Goal: Task Accomplishment & Management: Complete application form

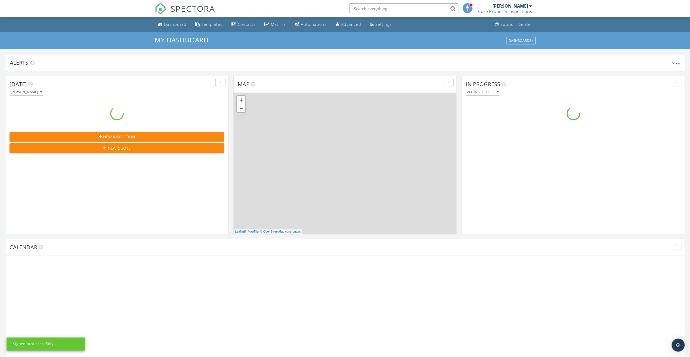
scroll to position [503, 698]
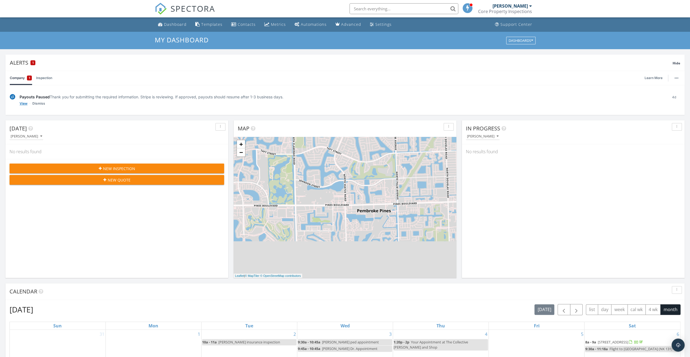
click at [24, 102] on link "View" at bounding box center [24, 103] width 8 height 5
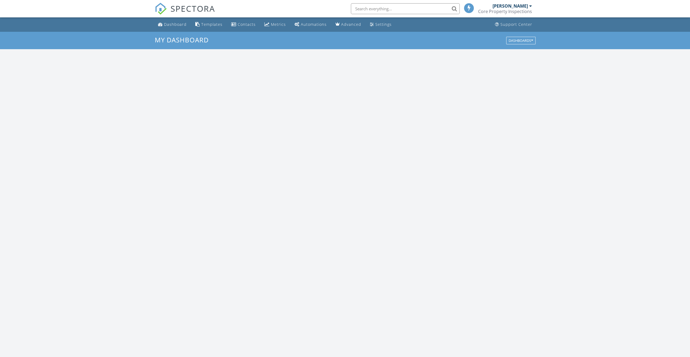
scroll to position [503, 698]
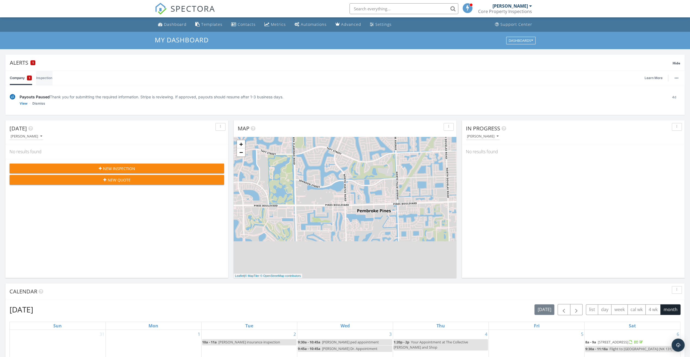
click at [46, 77] on link "Inspection" at bounding box center [44, 78] width 16 height 14
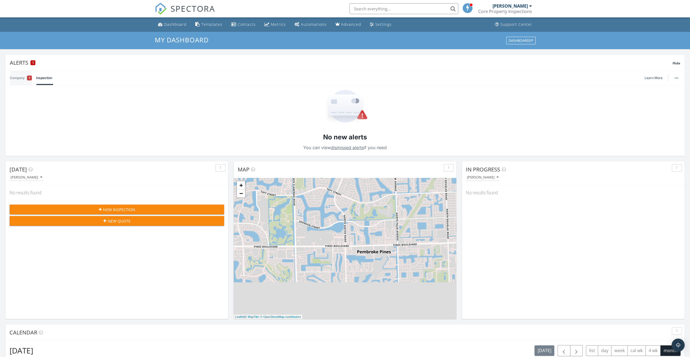
click at [13, 78] on link "Company 1" at bounding box center [21, 78] width 22 height 14
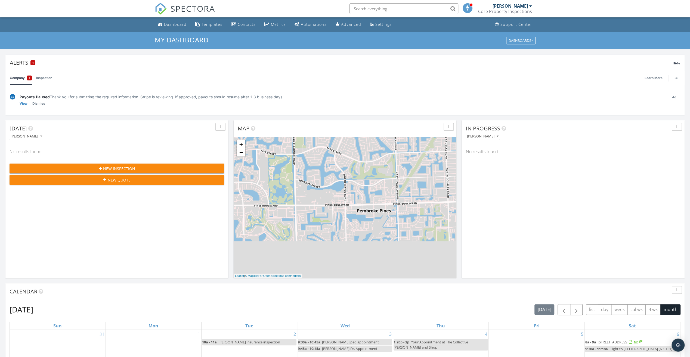
click at [26, 104] on link "View" at bounding box center [24, 103] width 8 height 5
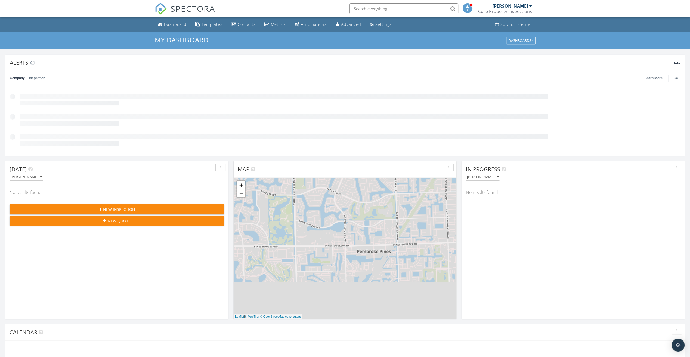
scroll to position [503, 698]
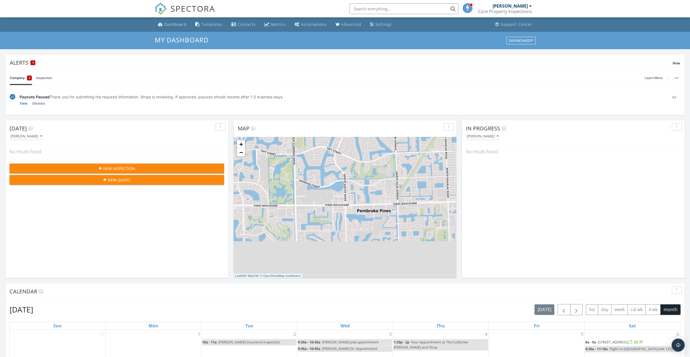
click at [125, 169] on span "New Inspection" at bounding box center [119, 169] width 32 height 6
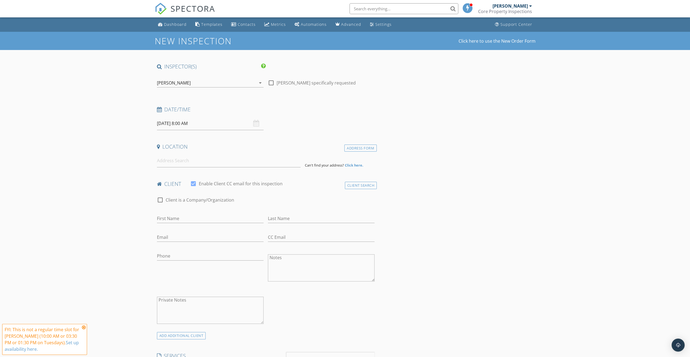
click at [206, 122] on input "[DATE] 8:00 AM" at bounding box center [210, 123] width 107 height 13
select select "9"
click at [235, 138] on span at bounding box center [235, 135] width 9 height 8
type input "[DATE] 8:00 AM"
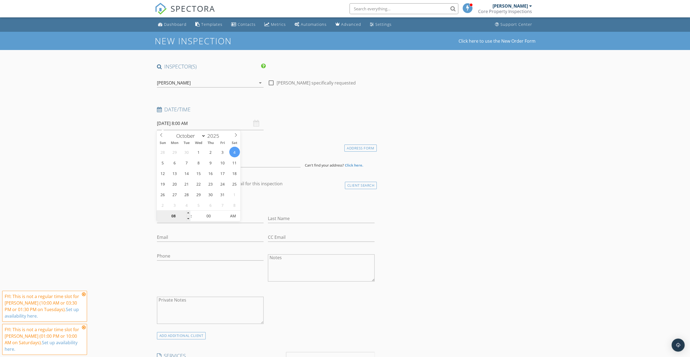
click at [185, 212] on input "08" at bounding box center [173, 216] width 33 height 11
type input "09"
type input "10/04/2025 9:00 AM"
click at [187, 212] on span at bounding box center [188, 213] width 4 height 5
type input "10"
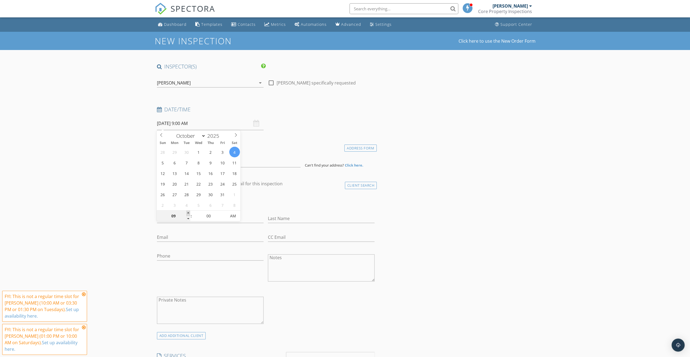
type input "10/04/2025 10:00 AM"
click at [187, 212] on span at bounding box center [188, 213] width 4 height 5
type input "11"
type input "10/04/2025 11:00 AM"
click at [187, 212] on span at bounding box center [188, 213] width 4 height 5
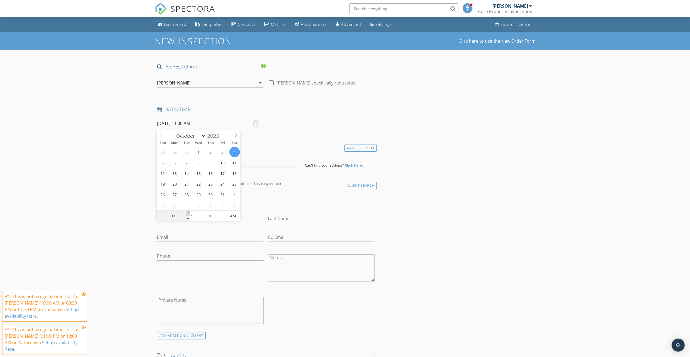
type input "12"
type input "[DATE] 12:00 PM"
click at [187, 212] on span at bounding box center [188, 213] width 4 height 5
click at [280, 200] on div "check_box_outline_blank Client is a Company/Organization" at bounding box center [266, 203] width 218 height 14
click at [195, 162] on input at bounding box center [229, 160] width 144 height 13
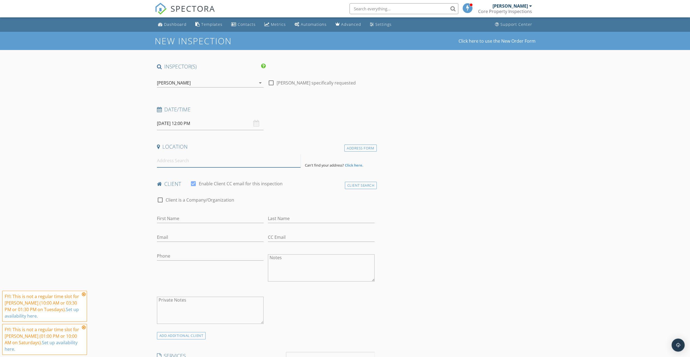
click at [195, 162] on input at bounding box center [229, 160] width 144 height 13
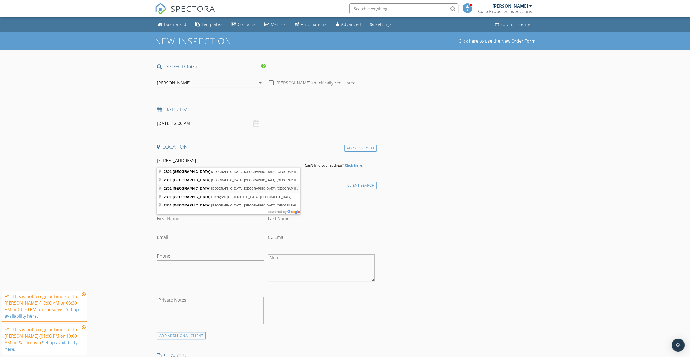
type input "2801 Southwest 3rd Avenue, Miami, FL, USA"
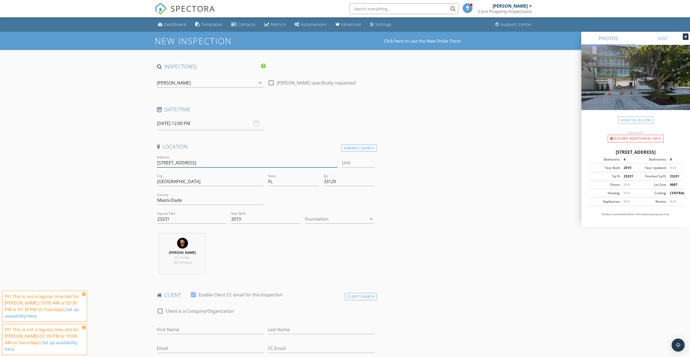
click at [181, 162] on input "2801 SW 3rd Ave" at bounding box center [247, 163] width 181 height 9
type input "2801 SW 7d Ave"
click at [181, 164] on input "2801 SW 7d Ave" at bounding box center [247, 163] width 181 height 9
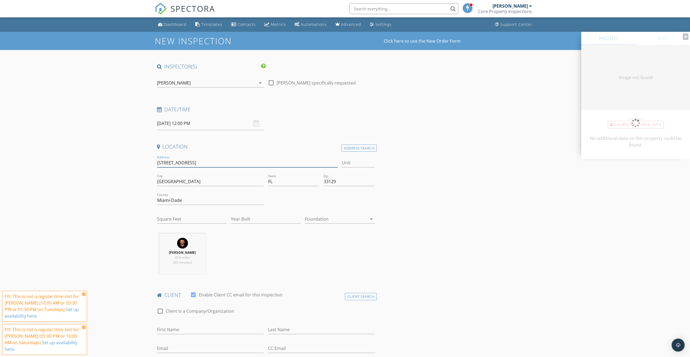
type input "[STREET_ADDRESS]"
type input "2134"
type input "1941"
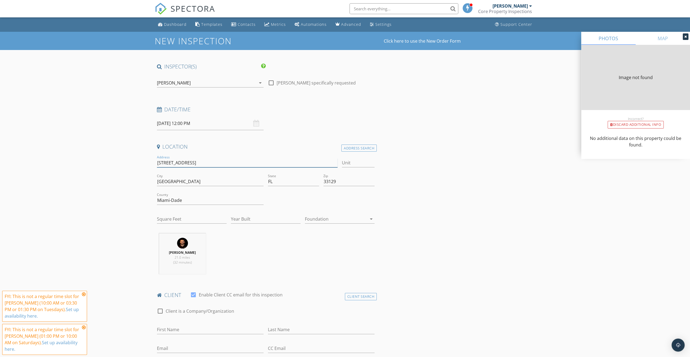
type input "2134"
type input "1941"
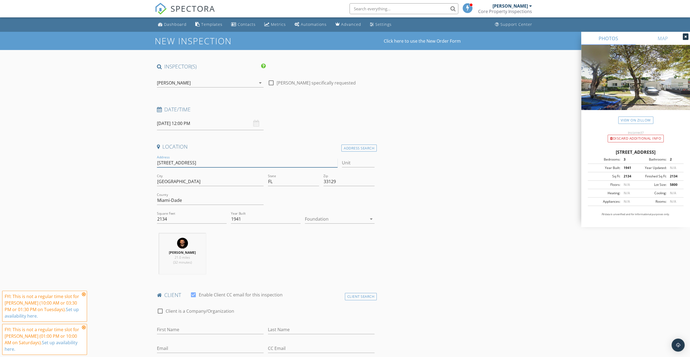
type input "[STREET_ADDRESS]"
click at [318, 221] on div at bounding box center [336, 219] width 62 height 9
click at [320, 256] on div "Crawlspace" at bounding box center [339, 260] width 61 height 13
click at [85, 295] on icon at bounding box center [84, 294] width 4 height 4
click at [84, 328] on icon at bounding box center [84, 328] width 4 height 4
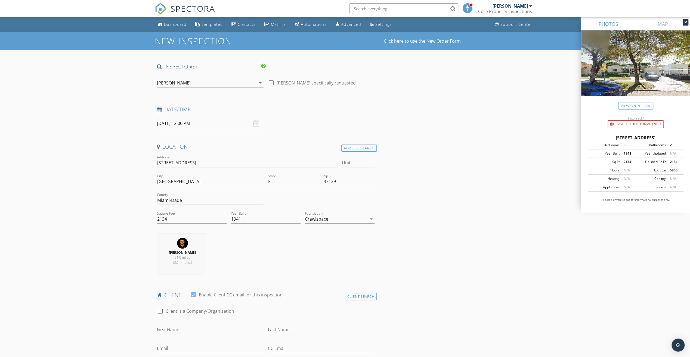
scroll to position [54, 0]
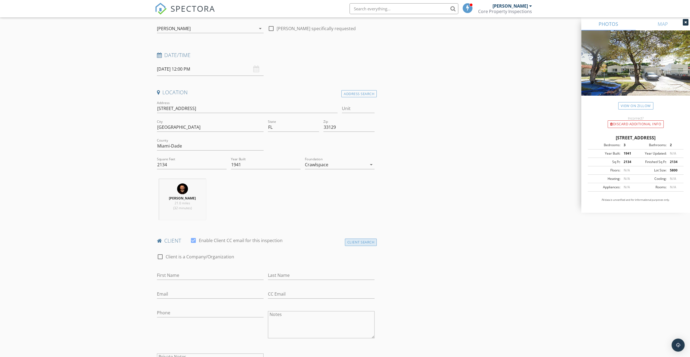
click at [351, 239] on div "Client Search" at bounding box center [361, 242] width 32 height 7
click at [187, 254] on input "text" at bounding box center [266, 257] width 218 height 9
type input "S"
click at [370, 243] on div "Client Form" at bounding box center [362, 242] width 29 height 7
click at [189, 273] on input "First Name" at bounding box center [210, 275] width 107 height 9
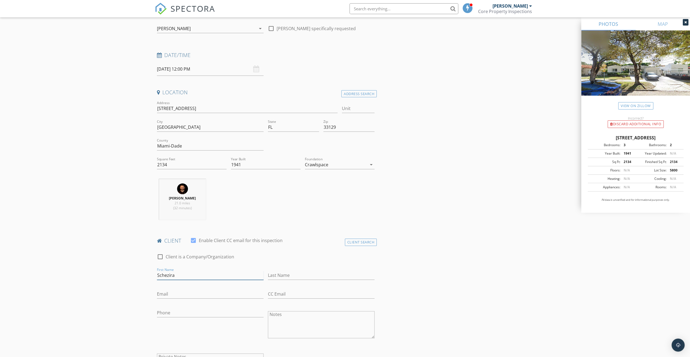
type input "Schezira"
click at [292, 276] on input "Last Name" at bounding box center [321, 275] width 107 height 9
type input "a"
type input "Tabory"
click at [200, 297] on input "Email" at bounding box center [210, 294] width 107 height 9
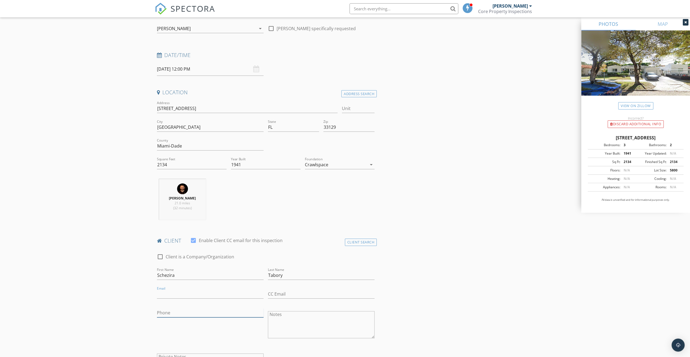
click at [188, 313] on input "Phone" at bounding box center [210, 313] width 107 height 9
type input "[PHONE_NUMBER]"
click at [183, 295] on input "Email" at bounding box center [210, 294] width 107 height 9
click at [187, 295] on input "Email" at bounding box center [210, 294] width 107 height 9
click at [207, 295] on input "Schezira@yahoo.com" at bounding box center [210, 294] width 107 height 9
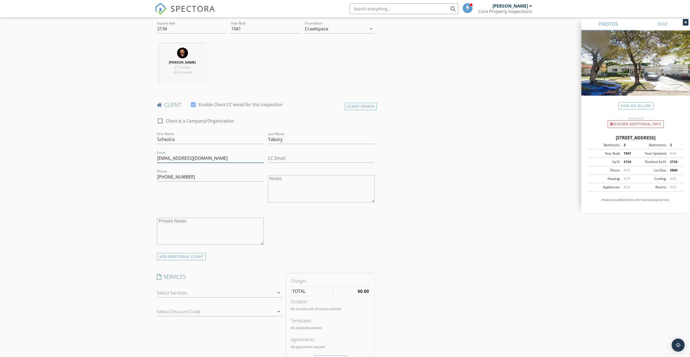
scroll to position [245, 0]
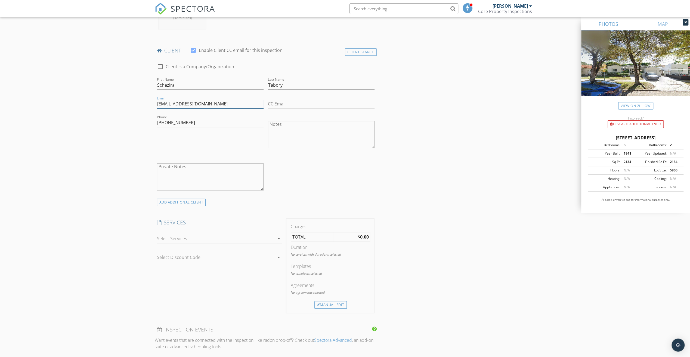
type input "Schezira@yahoo.com"
click at [181, 239] on div at bounding box center [216, 238] width 118 height 9
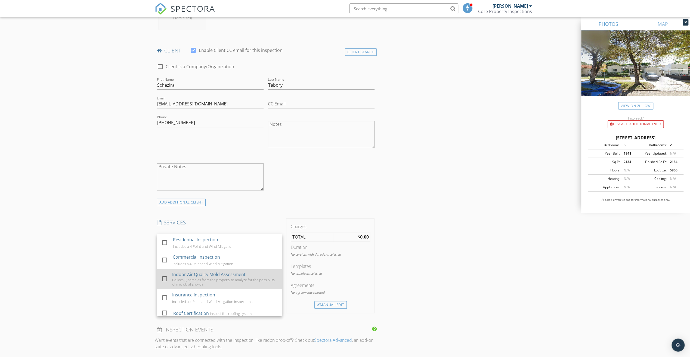
click at [167, 279] on div at bounding box center [164, 278] width 9 height 9
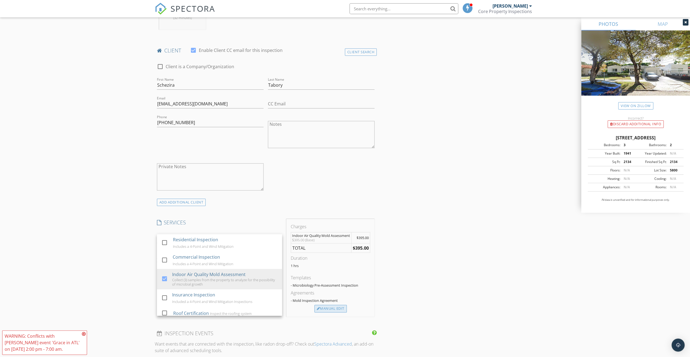
click at [333, 309] on div "Manual Edit" at bounding box center [330, 309] width 32 height 8
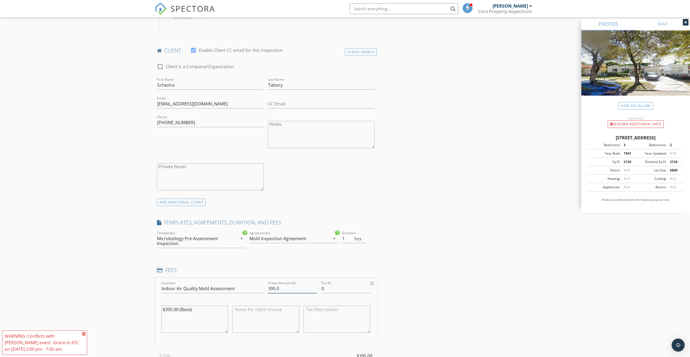
click at [274, 288] on input "395.0" at bounding box center [292, 289] width 49 height 9
type input "425.0"
click at [410, 280] on div "INSPECTOR(S) check_box Shiloh Romo PRIMARY Shiloh Romo arrow_drop_down check_bo…" at bounding box center [345, 296] width 381 height 956
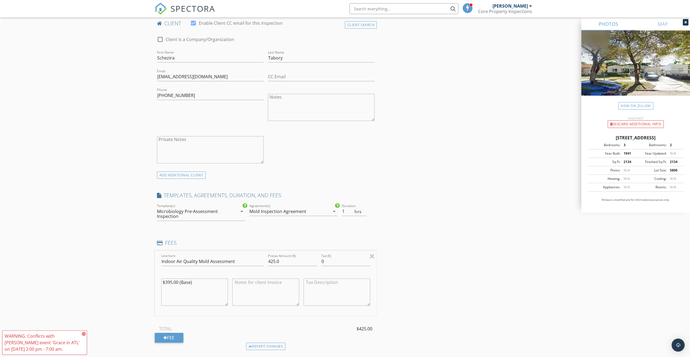
scroll to position [354, 0]
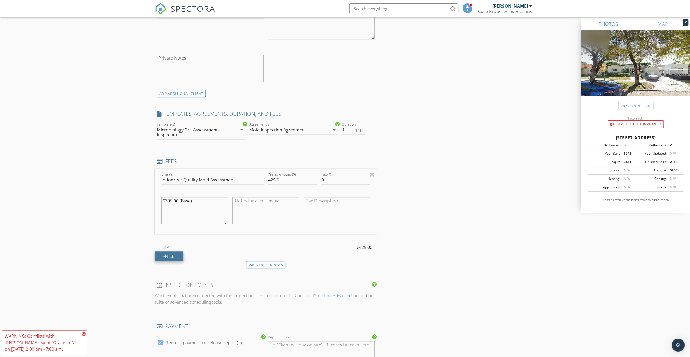
click at [177, 256] on div "Fee" at bounding box center [169, 257] width 29 height 10
click at [169, 199] on textarea "$395.00 (Base)" at bounding box center [194, 210] width 67 height 27
type textarea "$425.00 (Base)"
click at [251, 202] on textarea at bounding box center [265, 210] width 67 height 27
click at [274, 178] on input "425.0" at bounding box center [292, 180] width 49 height 9
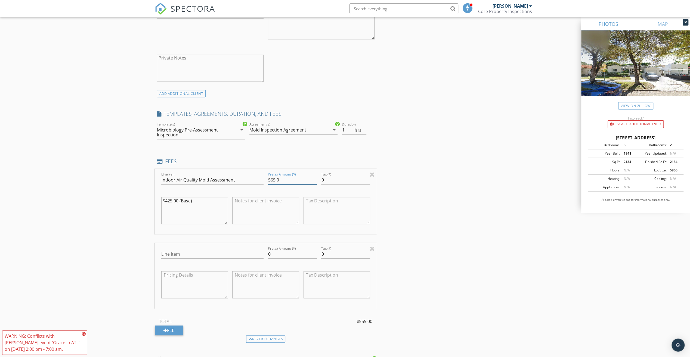
type input "565.0"
click at [267, 200] on textarea at bounding box center [265, 210] width 67 height 27
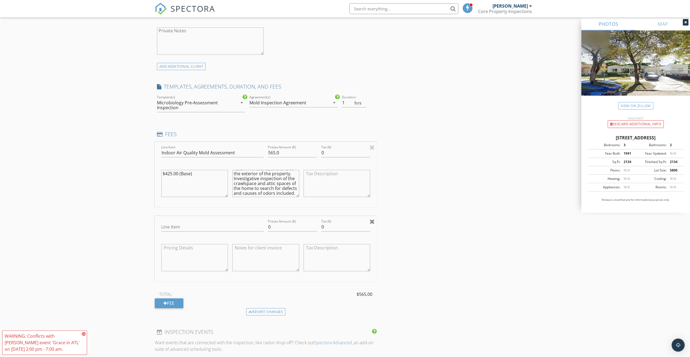
type textarea "Test the interior Air Quality of the home with 3 total samples included. One in…"
click at [371, 220] on div at bounding box center [372, 221] width 5 height 7
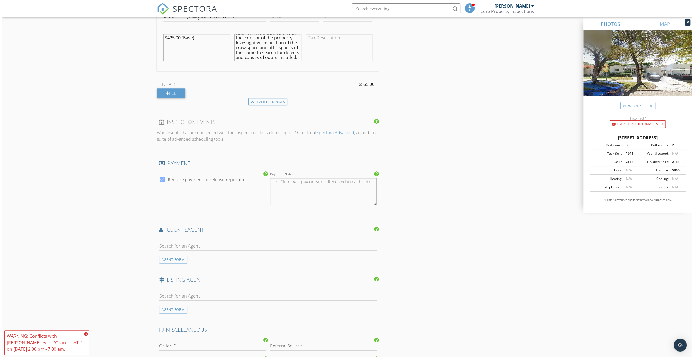
scroll to position [673, 0]
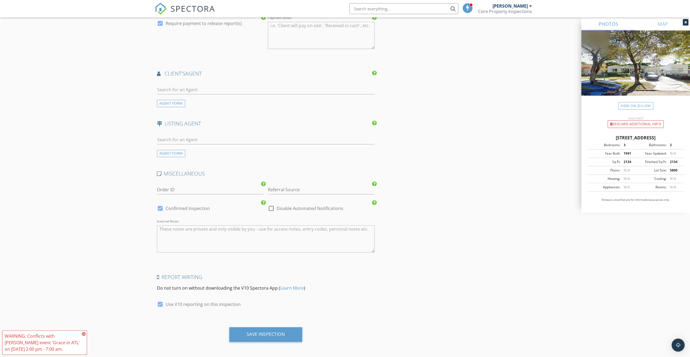
click at [84, 335] on icon at bounding box center [84, 334] width 4 height 4
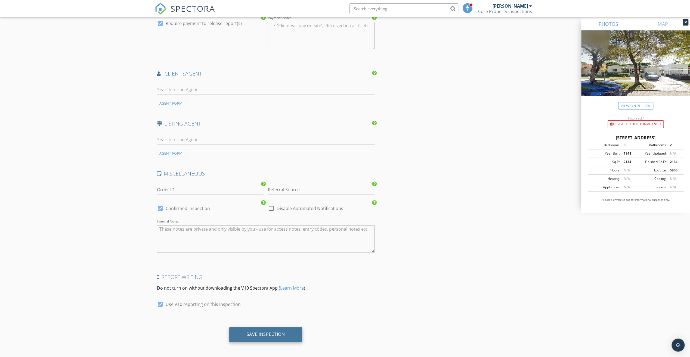
click at [246, 338] on div "Save Inspection" at bounding box center [265, 335] width 73 height 15
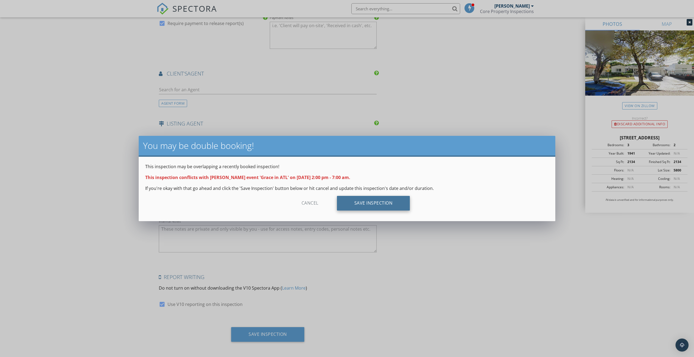
click at [362, 200] on div "Save Inspection" at bounding box center [373, 203] width 73 height 15
